Goal: Use online tool/utility

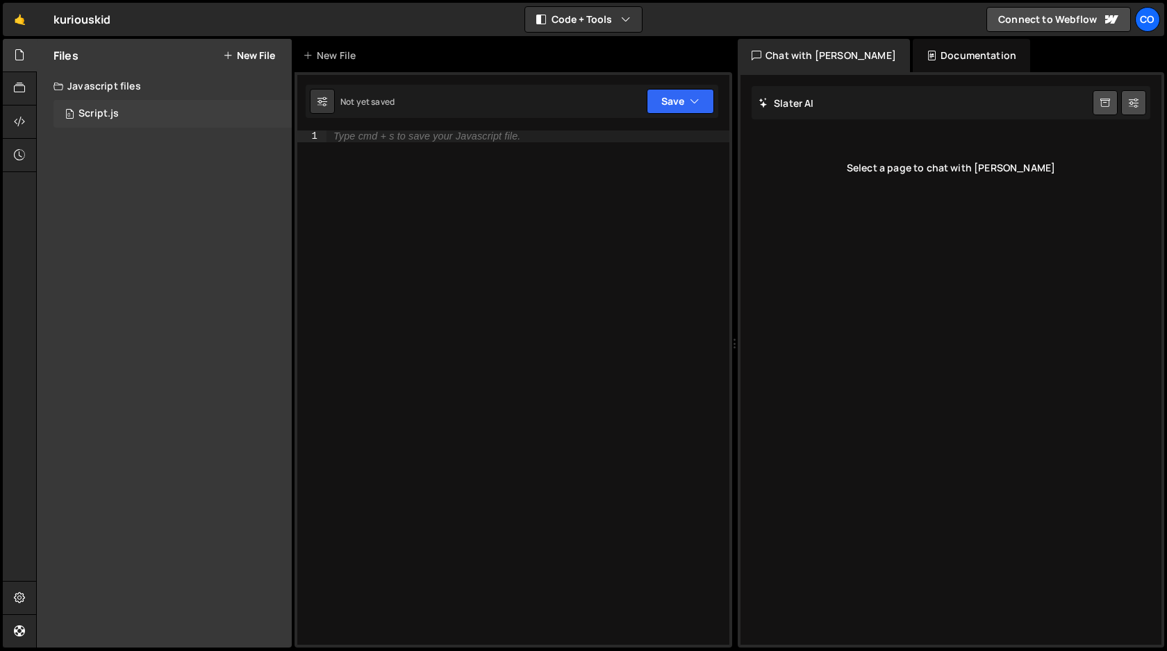
click at [92, 115] on div "Script.js" at bounding box center [98, 114] width 40 height 13
click at [119, 115] on div "0 Script.js 0" at bounding box center [172, 114] width 238 height 28
click at [88, 112] on div "Script.js" at bounding box center [98, 114] width 40 height 13
click at [504, 258] on div "Type cmd + s to save your Javascript file." at bounding box center [527, 400] width 403 height 538
click at [84, 111] on div "Script.js" at bounding box center [98, 114] width 40 height 13
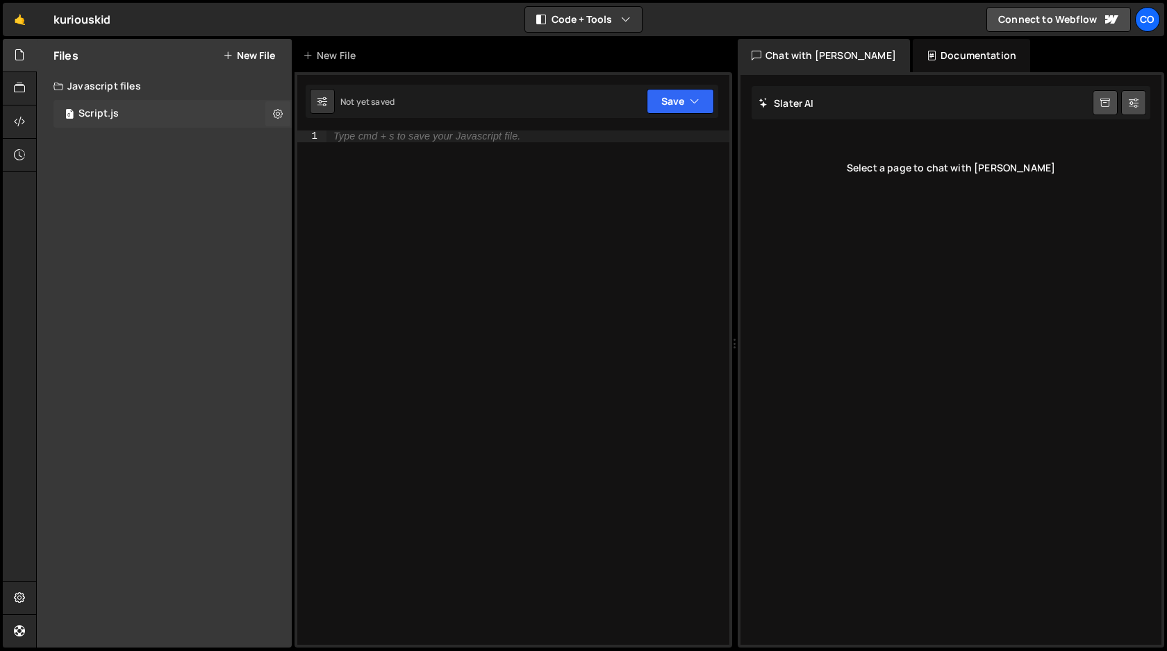
click at [84, 111] on div "Script.js" at bounding box center [98, 114] width 40 height 13
click at [278, 114] on icon at bounding box center [278, 113] width 10 height 13
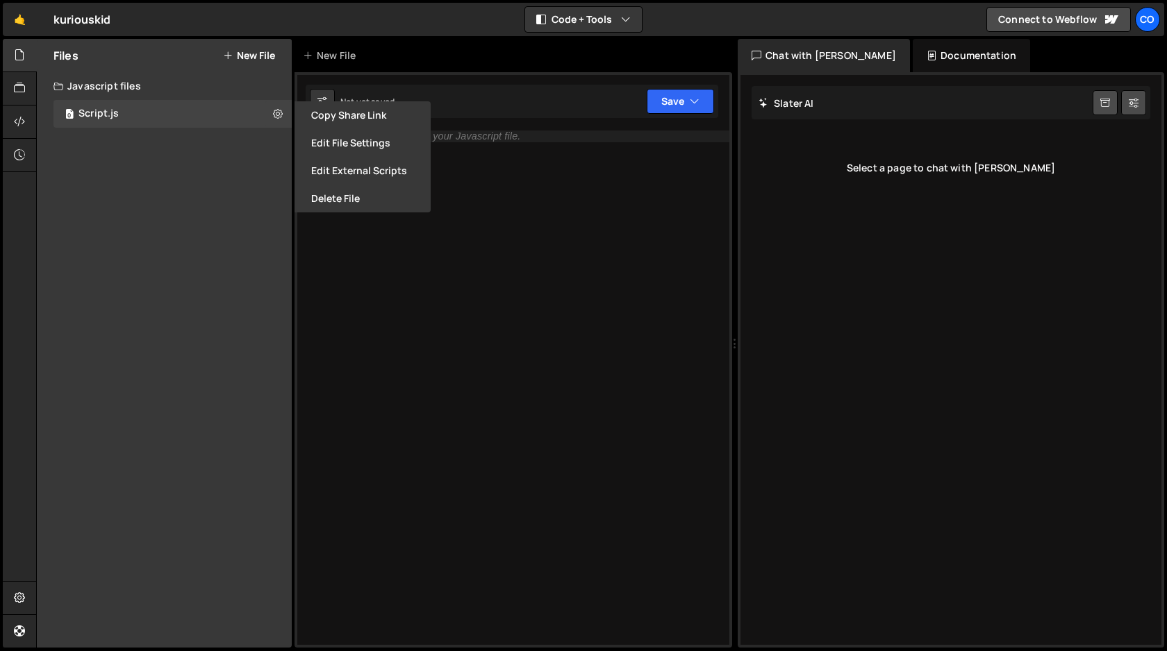
click at [227, 176] on div "Files New File Javascript files 0 Script.js 0 CSS files Copy share link Edit Fi…" at bounding box center [164, 343] width 255 height 609
click at [99, 111] on div "Script.js" at bounding box center [98, 114] width 40 height 13
click at [16, 88] on icon at bounding box center [19, 88] width 11 height 15
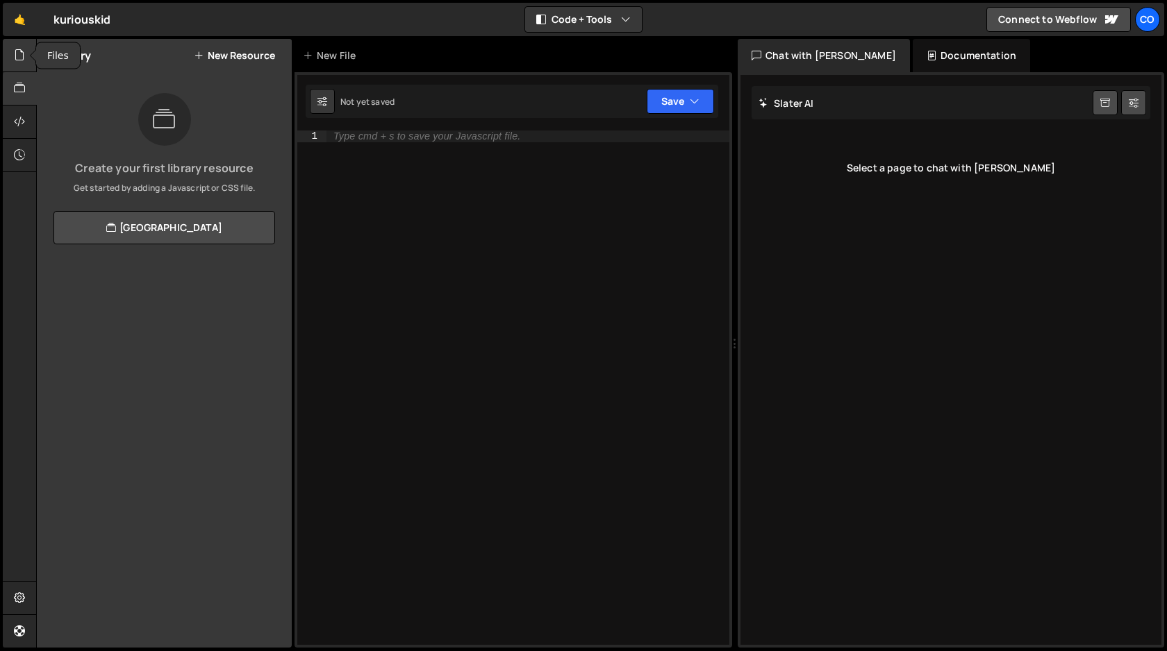
click at [22, 58] on icon at bounding box center [19, 54] width 11 height 15
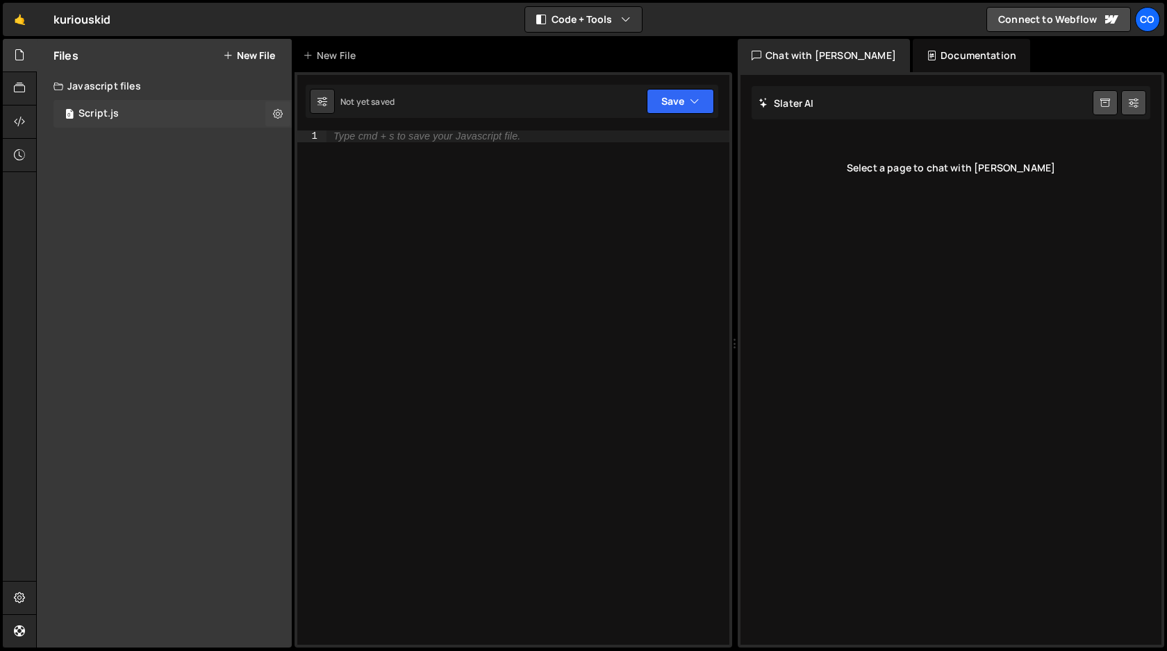
click at [112, 116] on div "Script.js" at bounding box center [98, 114] width 40 height 13
click at [109, 115] on div "Script.js" at bounding box center [98, 114] width 40 height 13
click at [108, 115] on div "Script.js" at bounding box center [98, 114] width 40 height 13
click at [103, 117] on div "Script.js" at bounding box center [98, 114] width 40 height 13
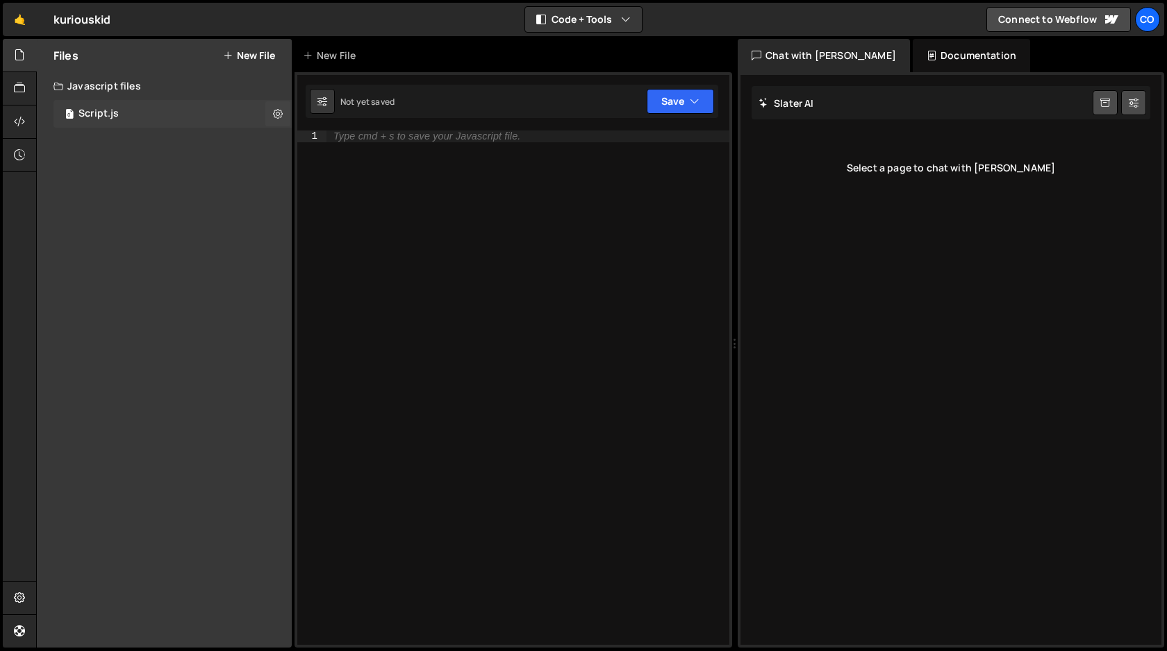
click at [103, 114] on div "Script.js" at bounding box center [98, 114] width 40 height 13
